Goal: Task Accomplishment & Management: Use online tool/utility

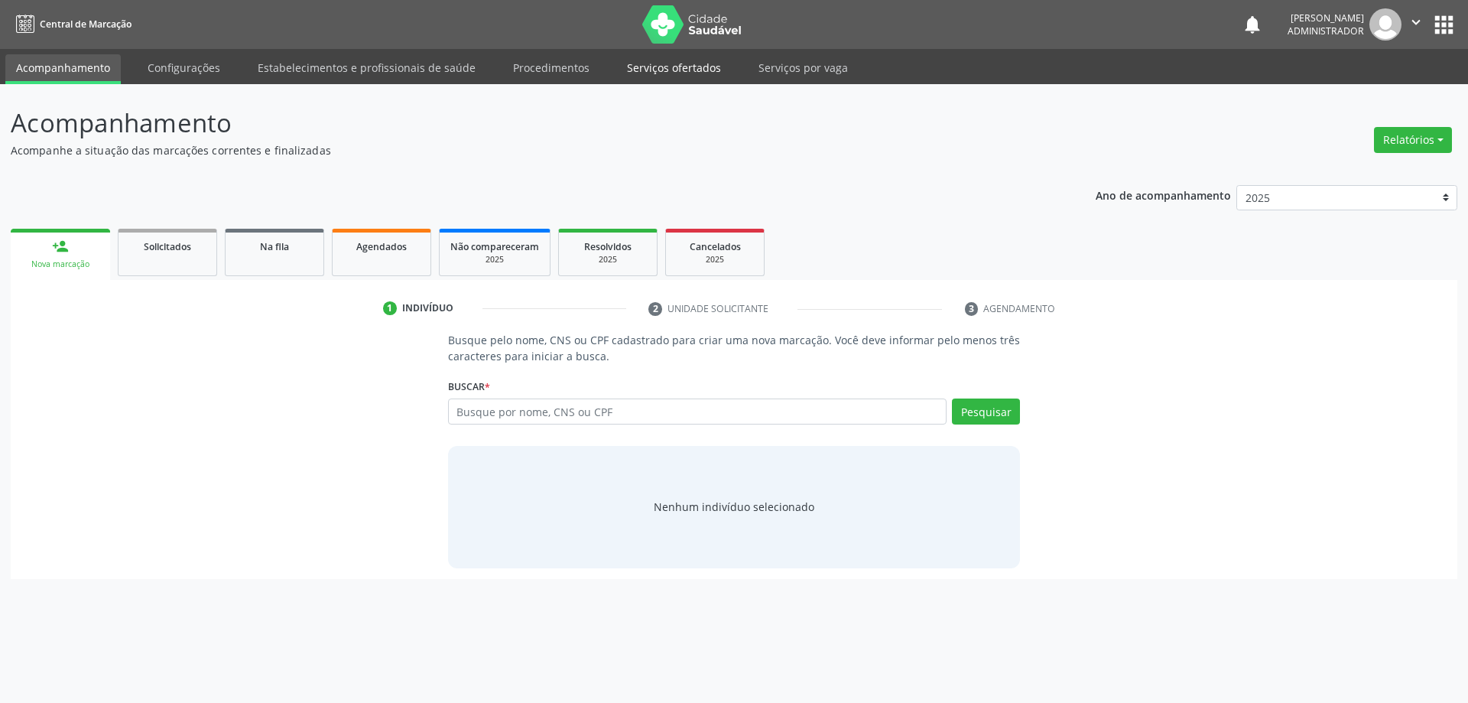
click at [664, 60] on link "Serviços ofertados" at bounding box center [673, 67] width 115 height 27
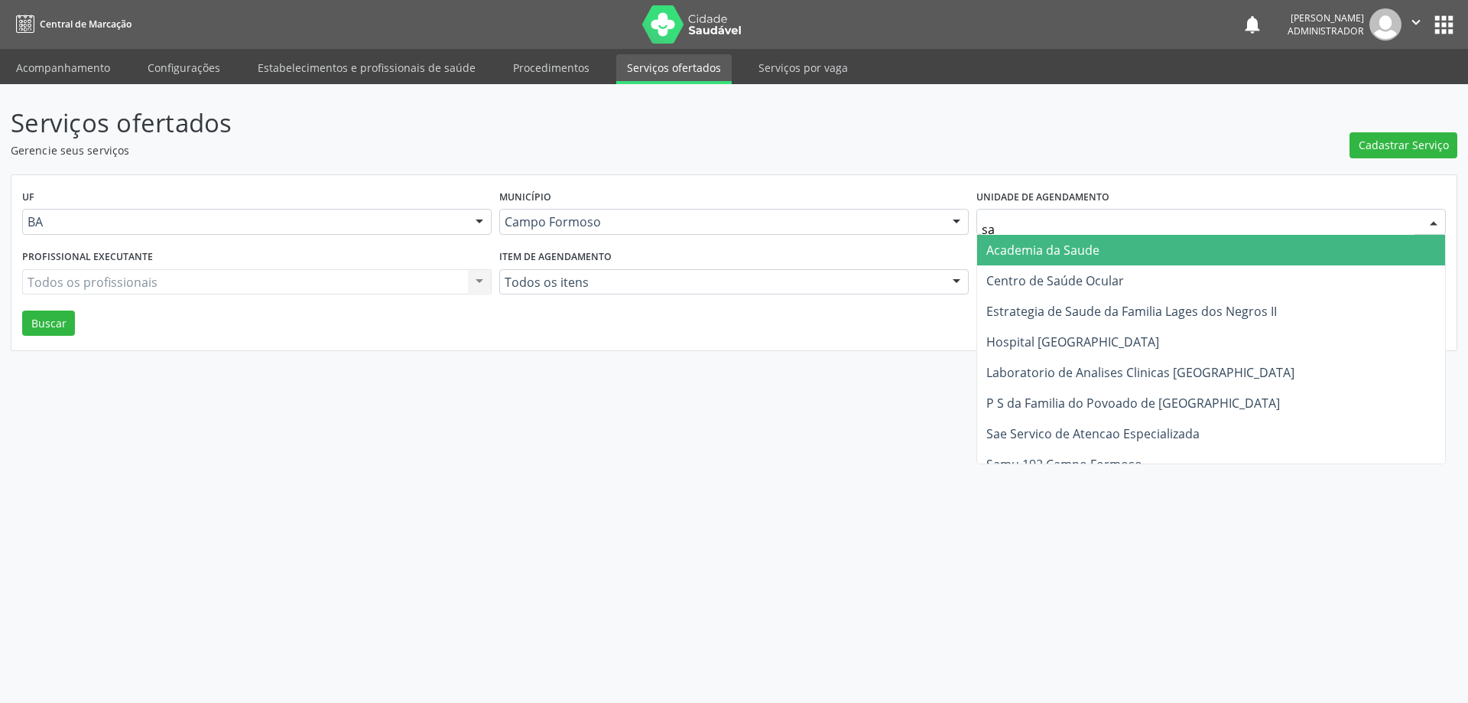
type input "sao"
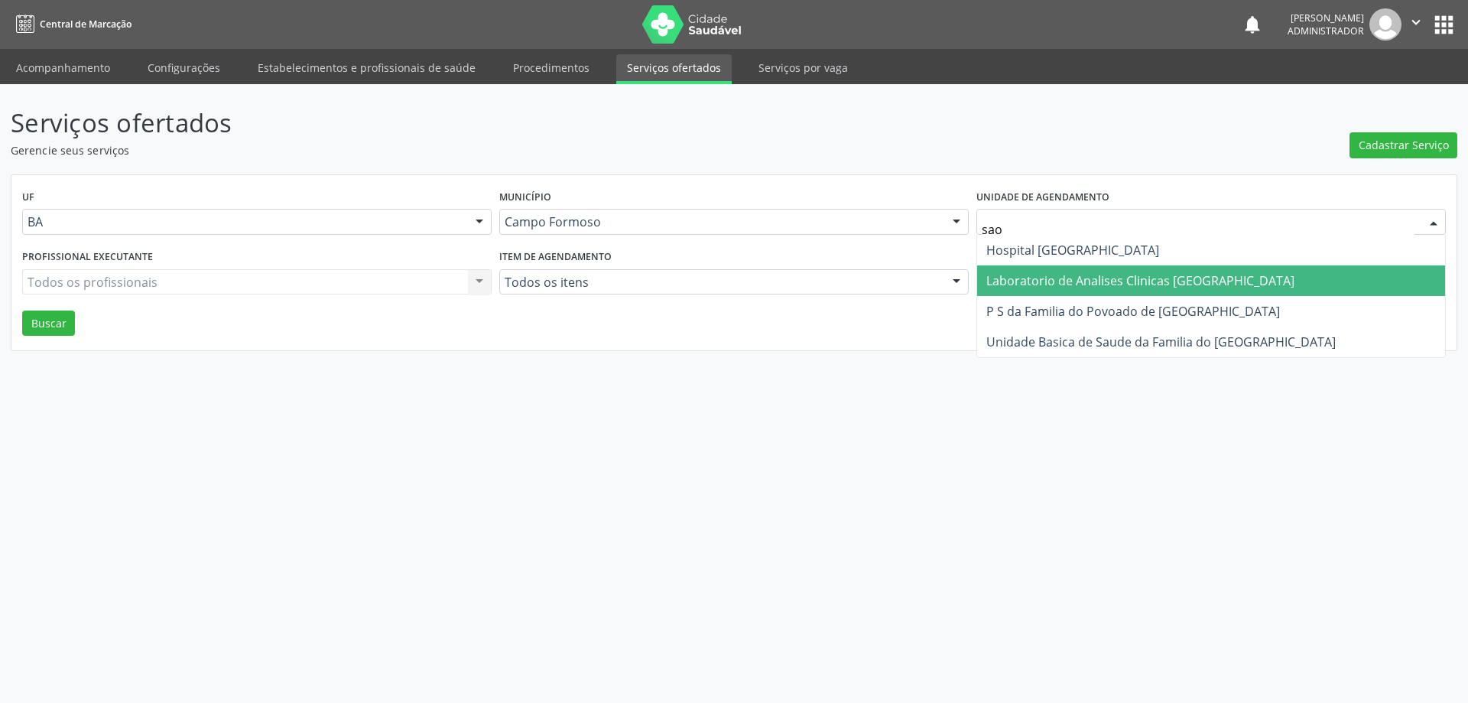
click at [1050, 277] on span "Laboratorio de Analises Clinicas [GEOGRAPHIC_DATA]" at bounding box center [1140, 280] width 308 height 17
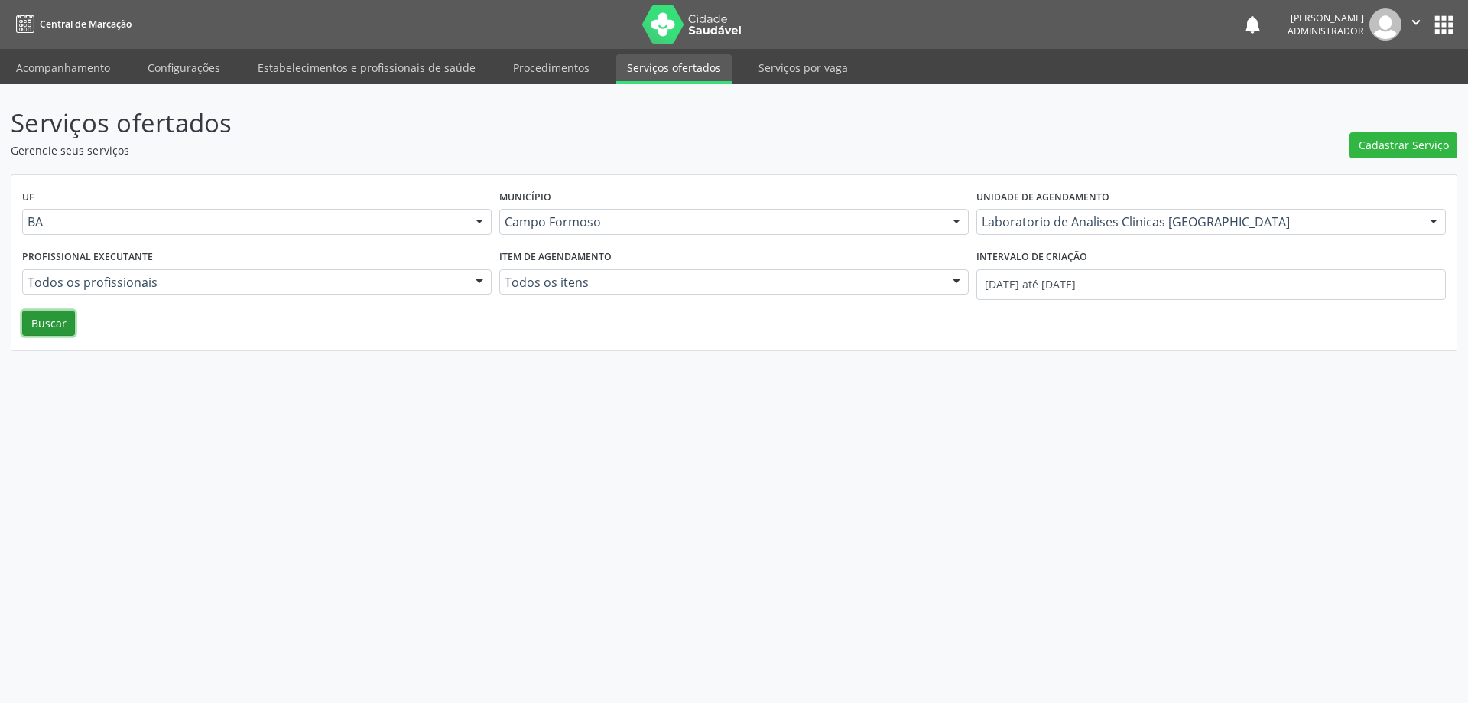
click at [34, 320] on button "Buscar" at bounding box center [48, 323] width 53 height 26
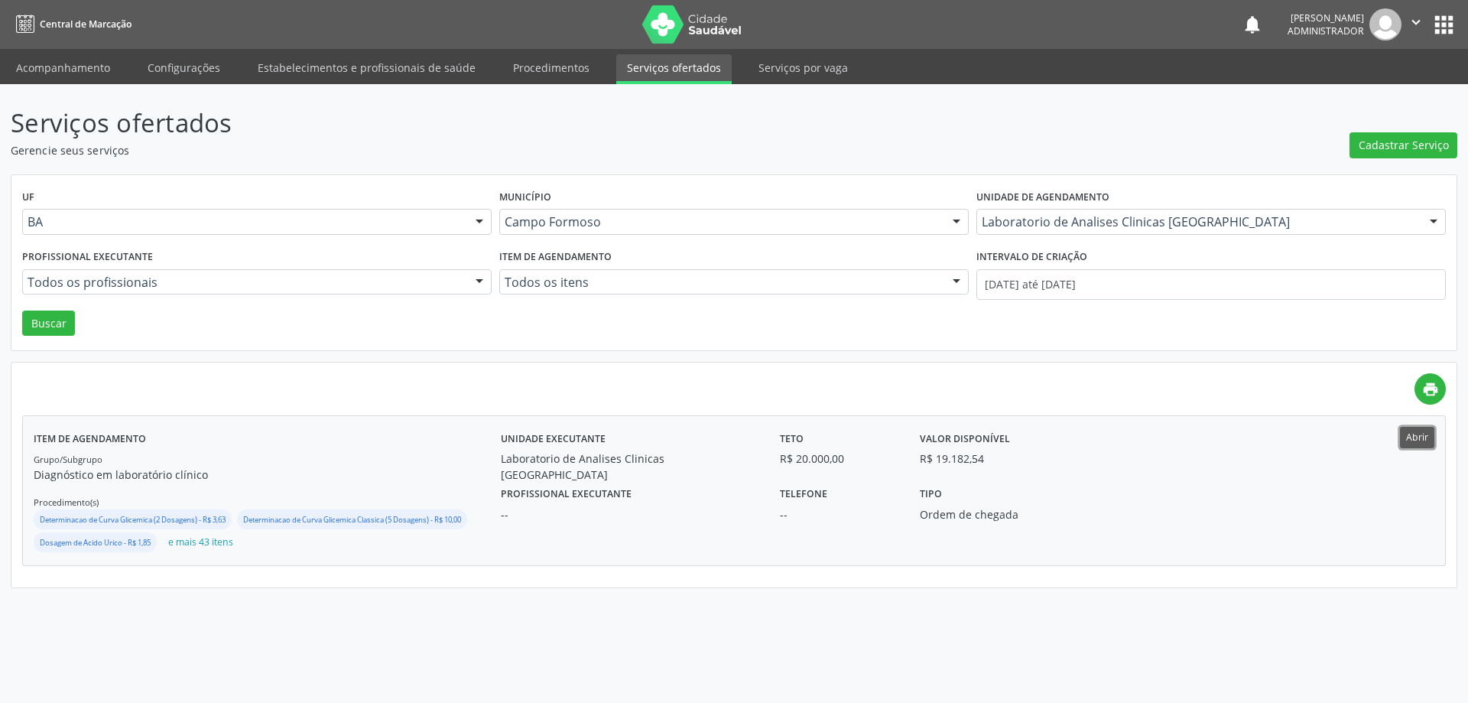
click at [1420, 435] on button "Abrir" at bounding box center [1417, 437] width 34 height 21
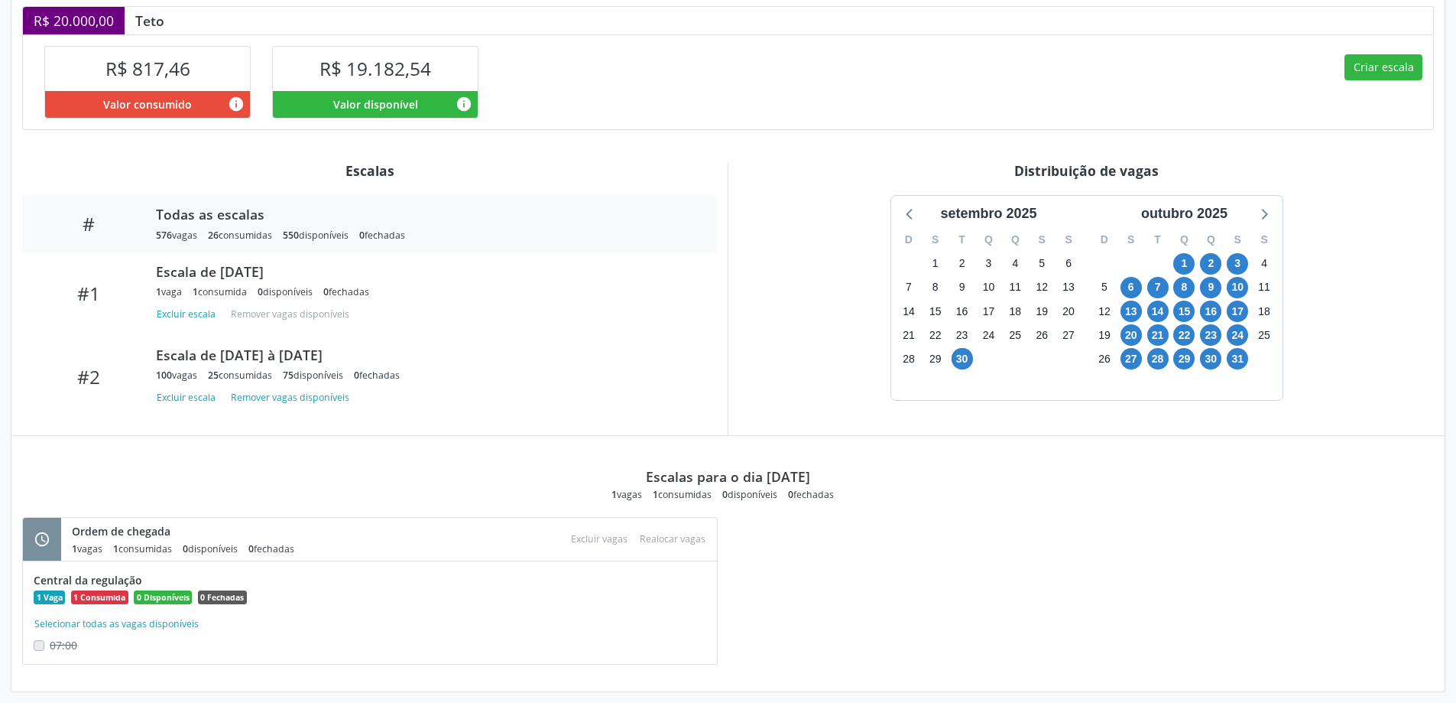
scroll to position [395, 0]
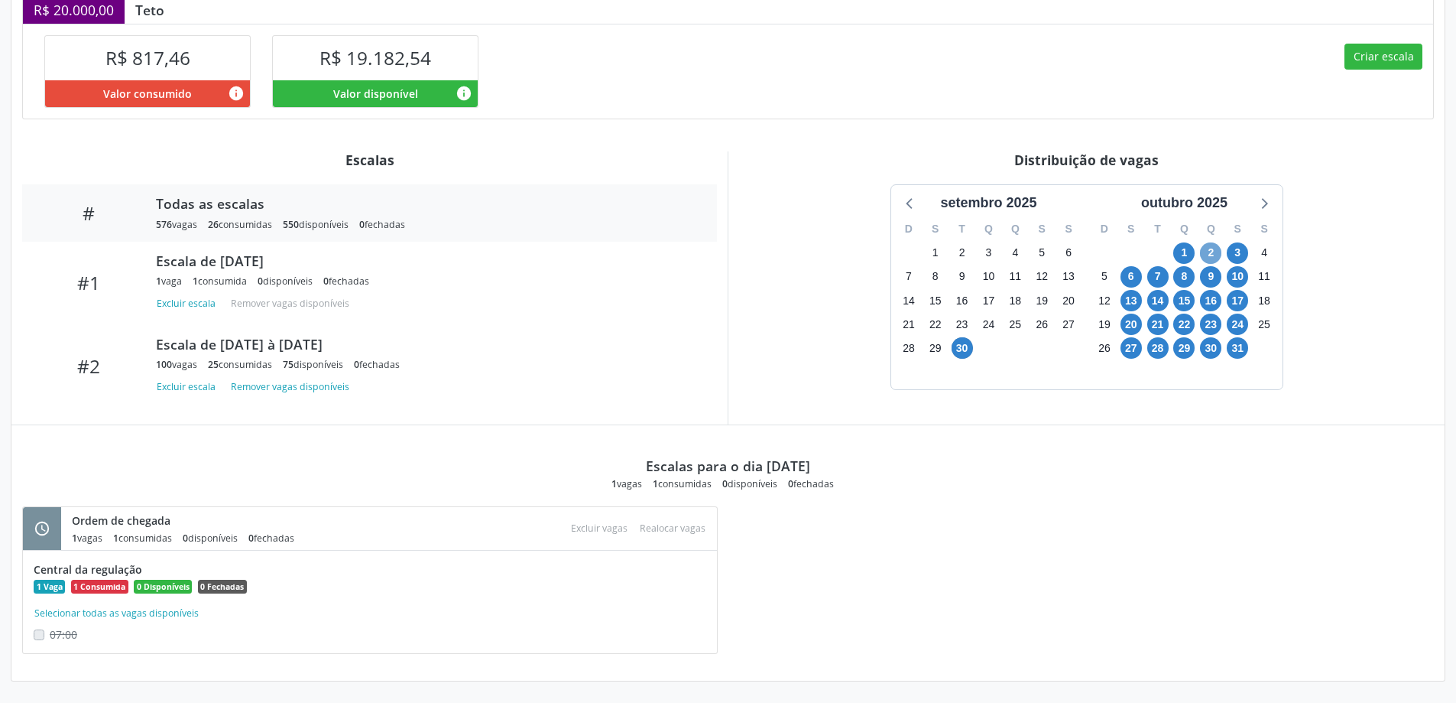
click at [1209, 252] on span "2" at bounding box center [1210, 252] width 21 height 21
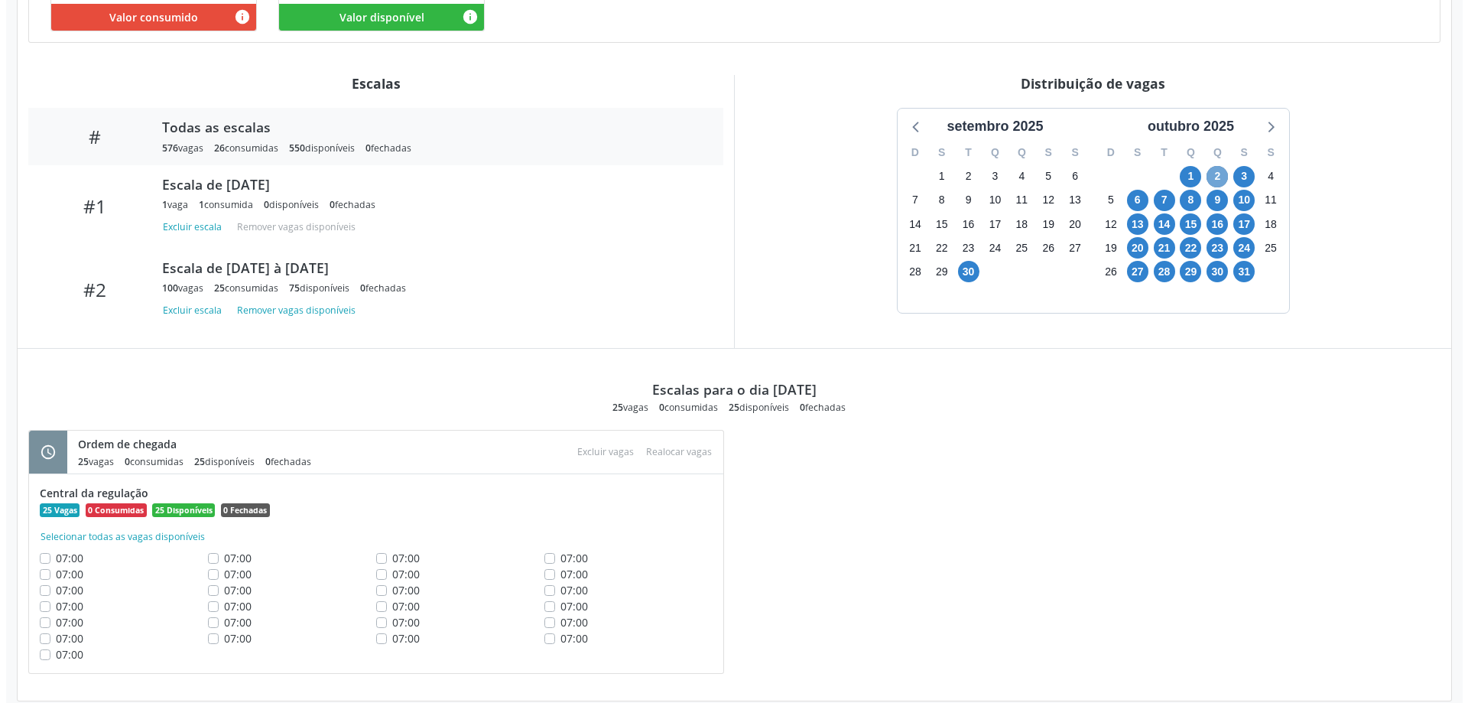
scroll to position [492, 0]
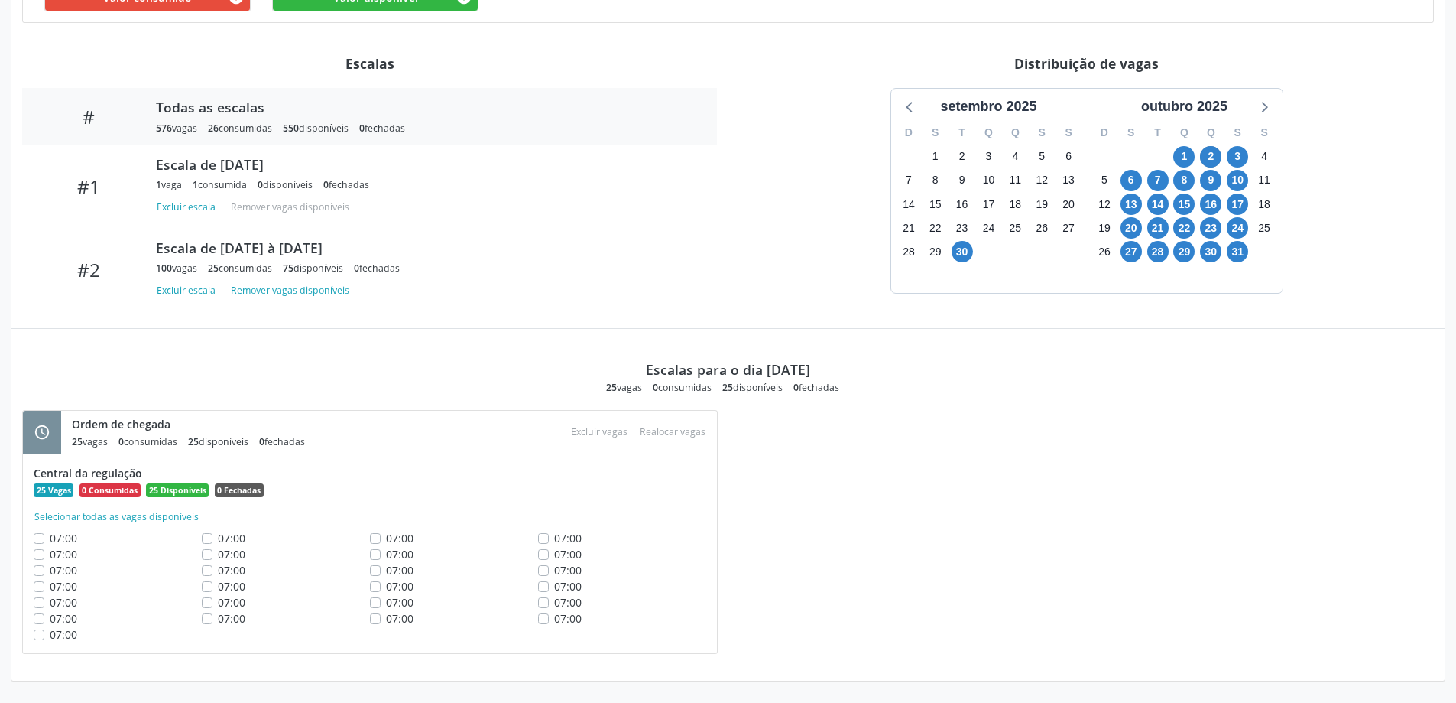
click at [554, 617] on label "07:00" at bounding box center [568, 618] width 28 height 16
click at [544, 617] on input "07:00" at bounding box center [543, 617] width 11 height 14
checkbox input "true"
click at [554, 601] on label "07:00" at bounding box center [568, 602] width 28 height 16
click at [541, 601] on input "07:00" at bounding box center [543, 601] width 11 height 14
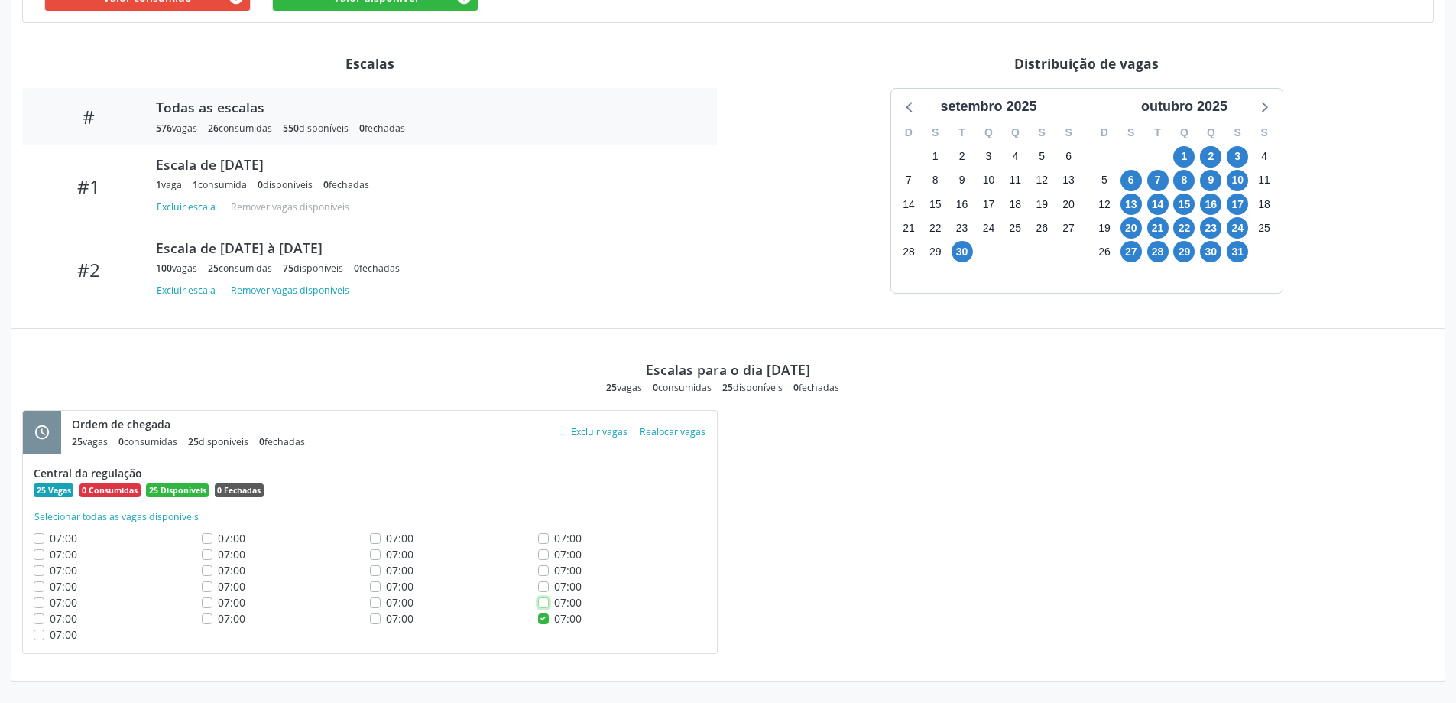
checkbox input "true"
drag, startPoint x: 541, startPoint y: 589, endPoint x: 542, endPoint y: 572, distance: 17.7
click at [554, 589] on label "07:00" at bounding box center [568, 586] width 28 height 16
click at [541, 589] on input "07:00" at bounding box center [543, 585] width 11 height 14
checkbox input "true"
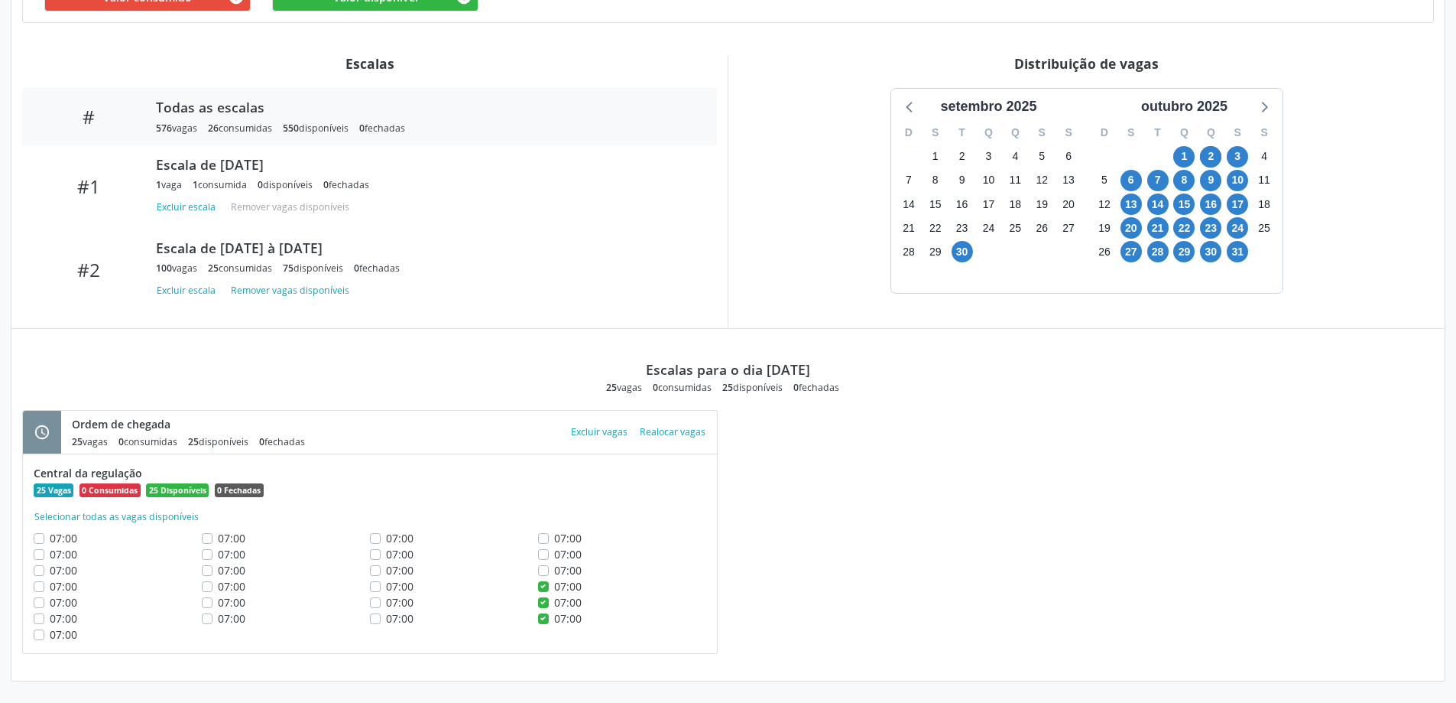
click at [554, 567] on label "07:00" at bounding box center [568, 570] width 28 height 16
click at [544, 567] on input "07:00" at bounding box center [543, 569] width 11 height 14
checkbox input "true"
click at [554, 552] on label "07:00" at bounding box center [568, 554] width 28 height 16
click at [544, 552] on input "07:00" at bounding box center [543, 553] width 11 height 14
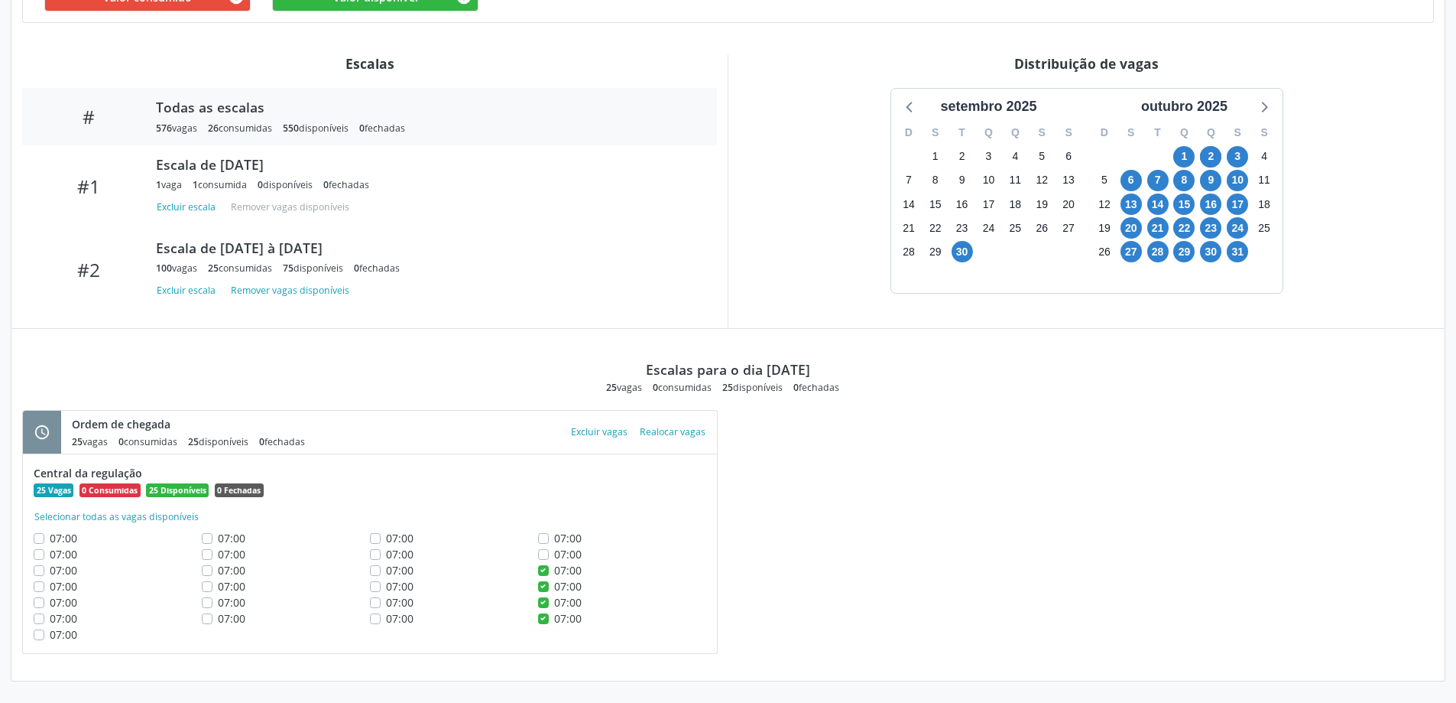
checkbox input "true"
click at [583, 428] on button "Excluir vagas" at bounding box center [599, 431] width 69 height 21
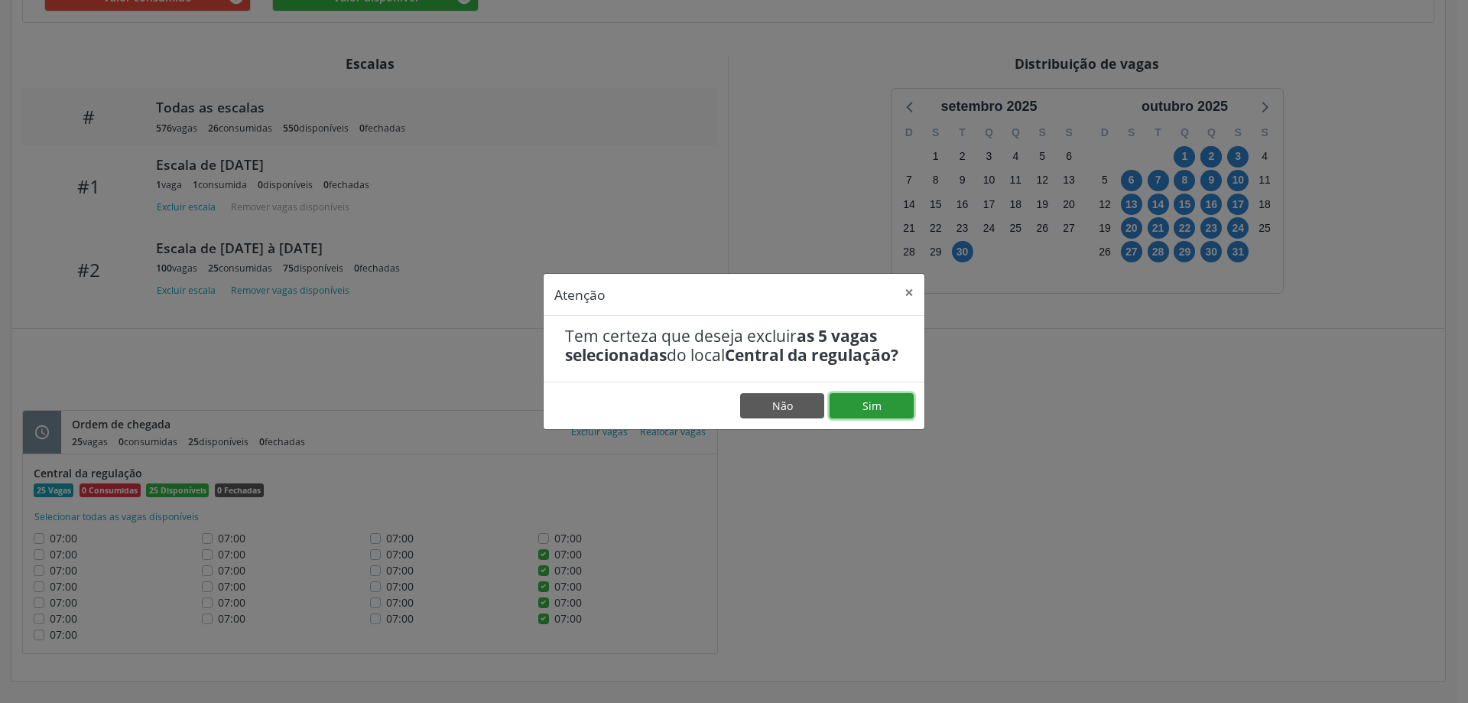
click at [847, 415] on button "Sim" at bounding box center [871, 406] width 84 height 26
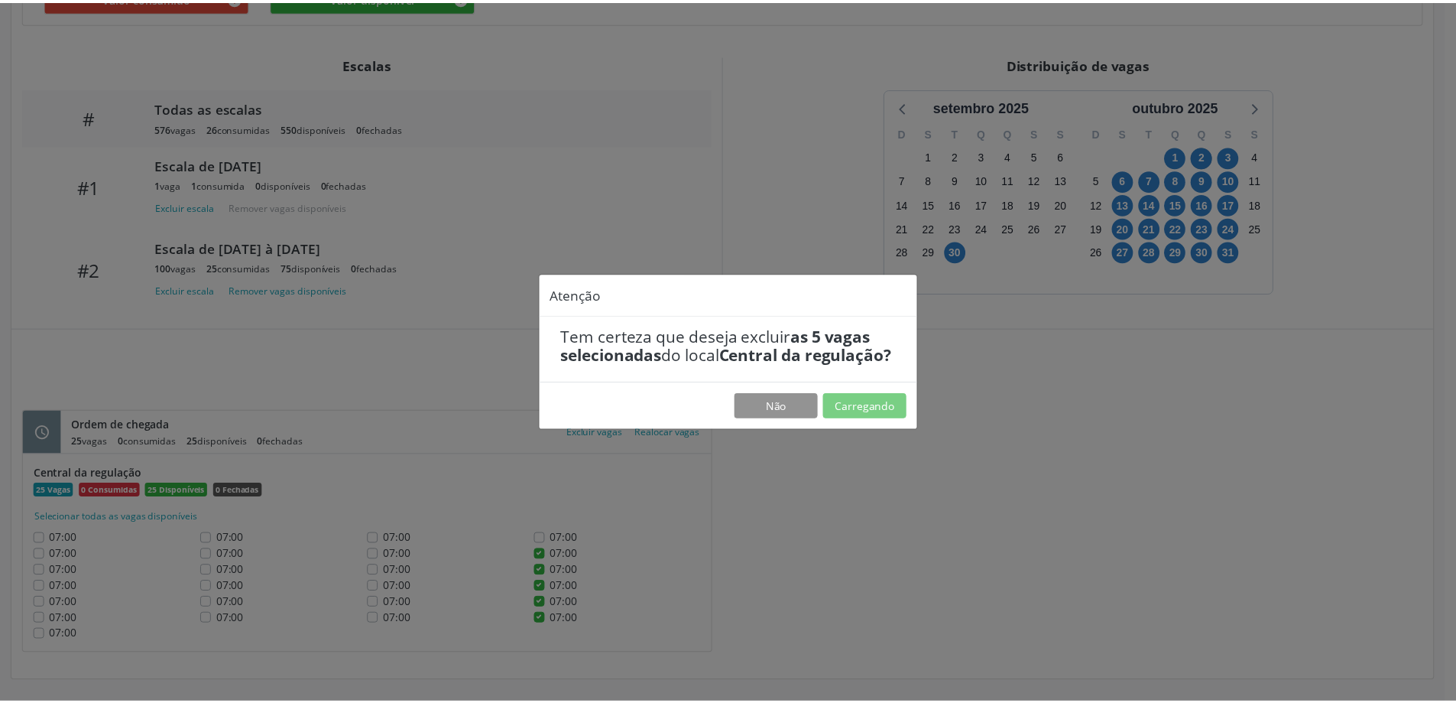
scroll to position [0, 0]
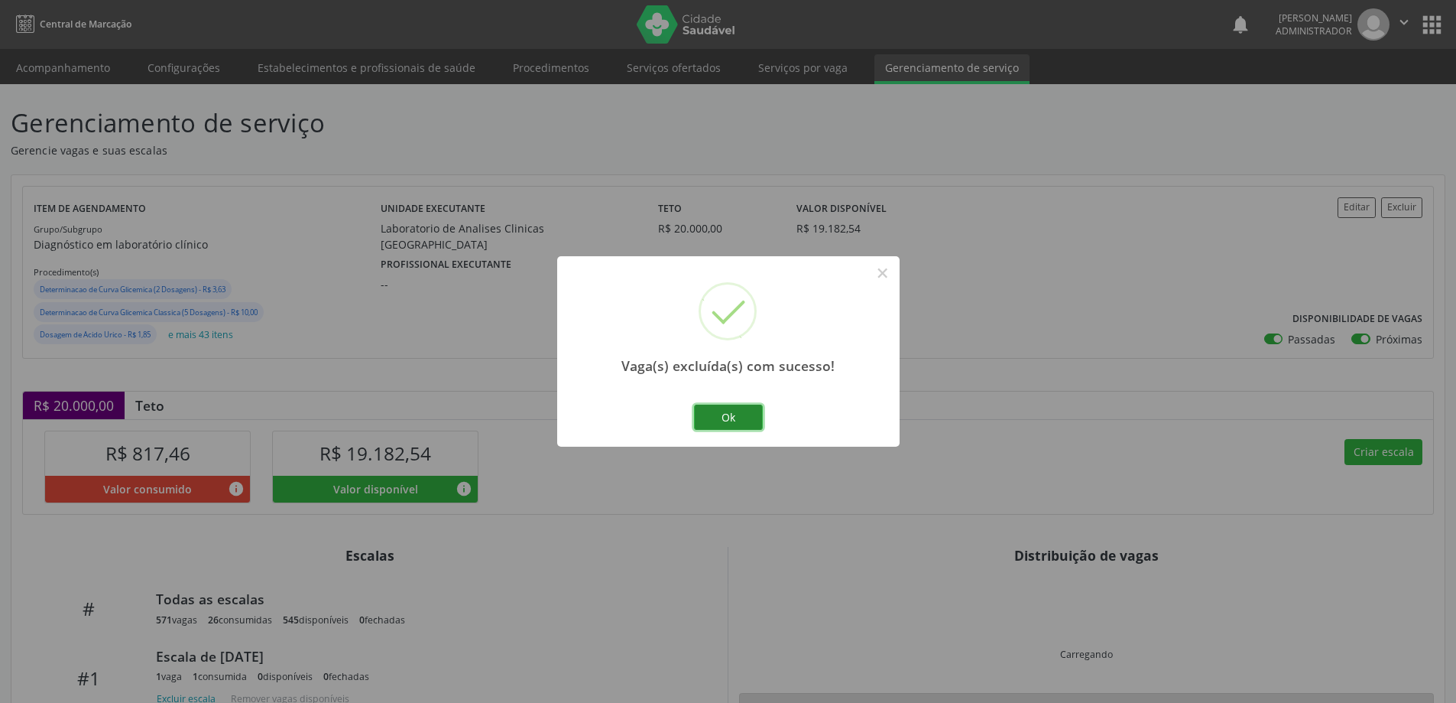
click at [731, 414] on button "Ok" at bounding box center [728, 417] width 69 height 26
